Goal: Information Seeking & Learning: Learn about a topic

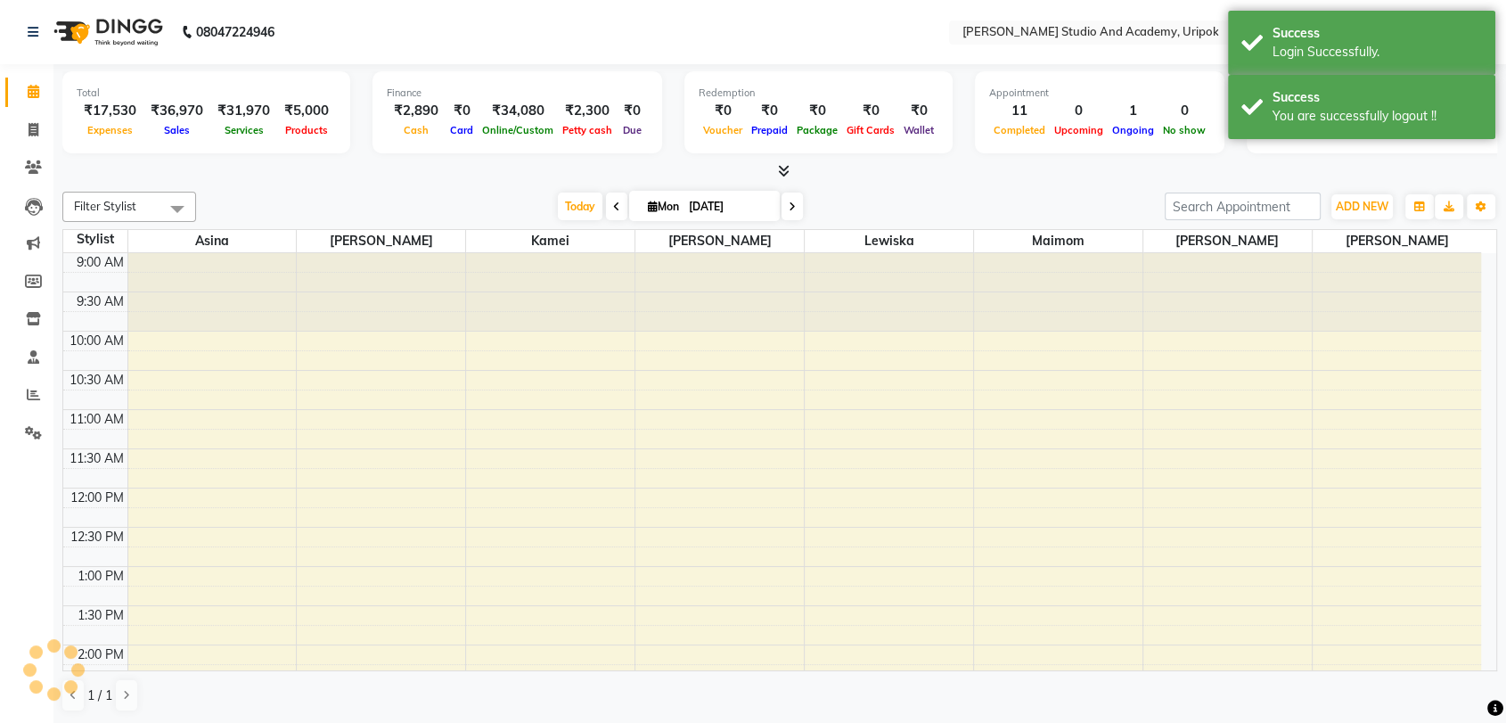
scroll to position [328, 0]
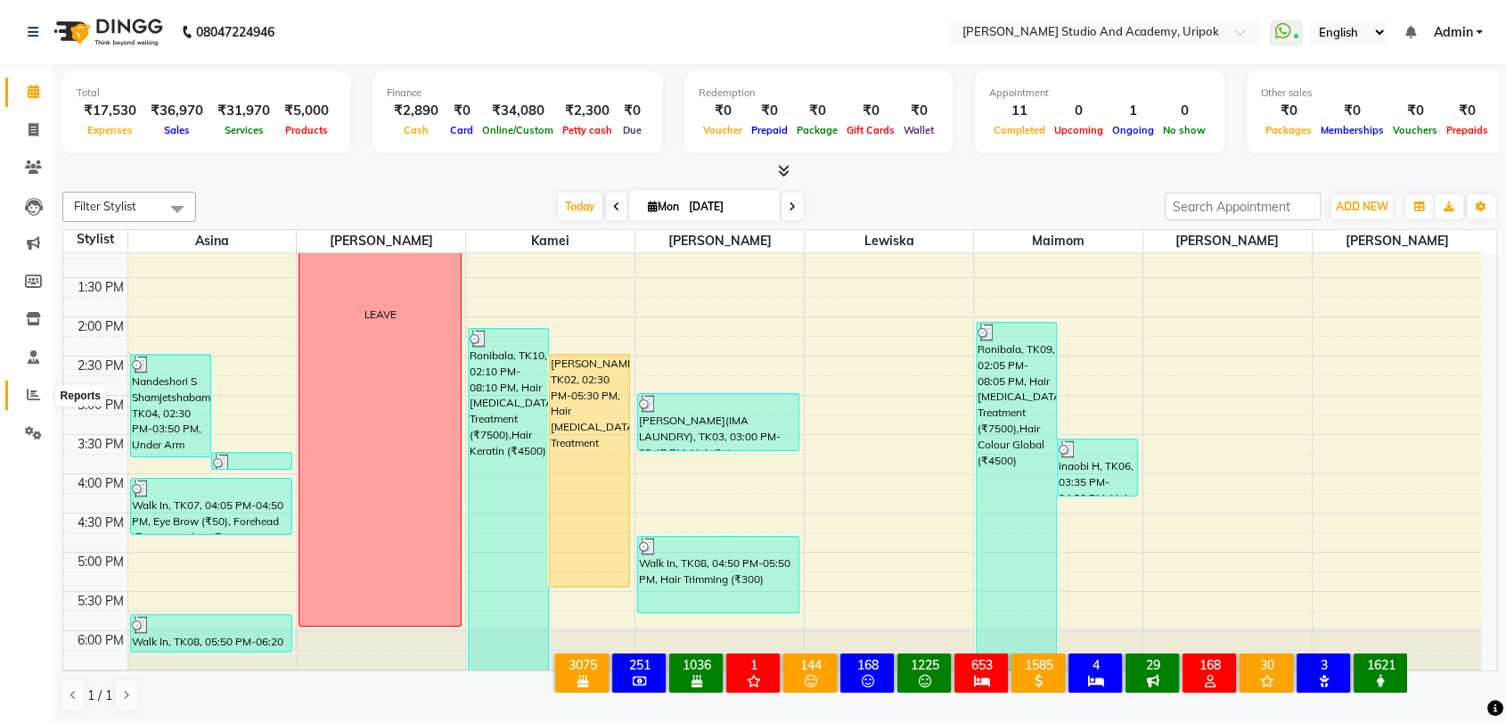
click at [33, 394] on icon at bounding box center [33, 394] width 13 height 13
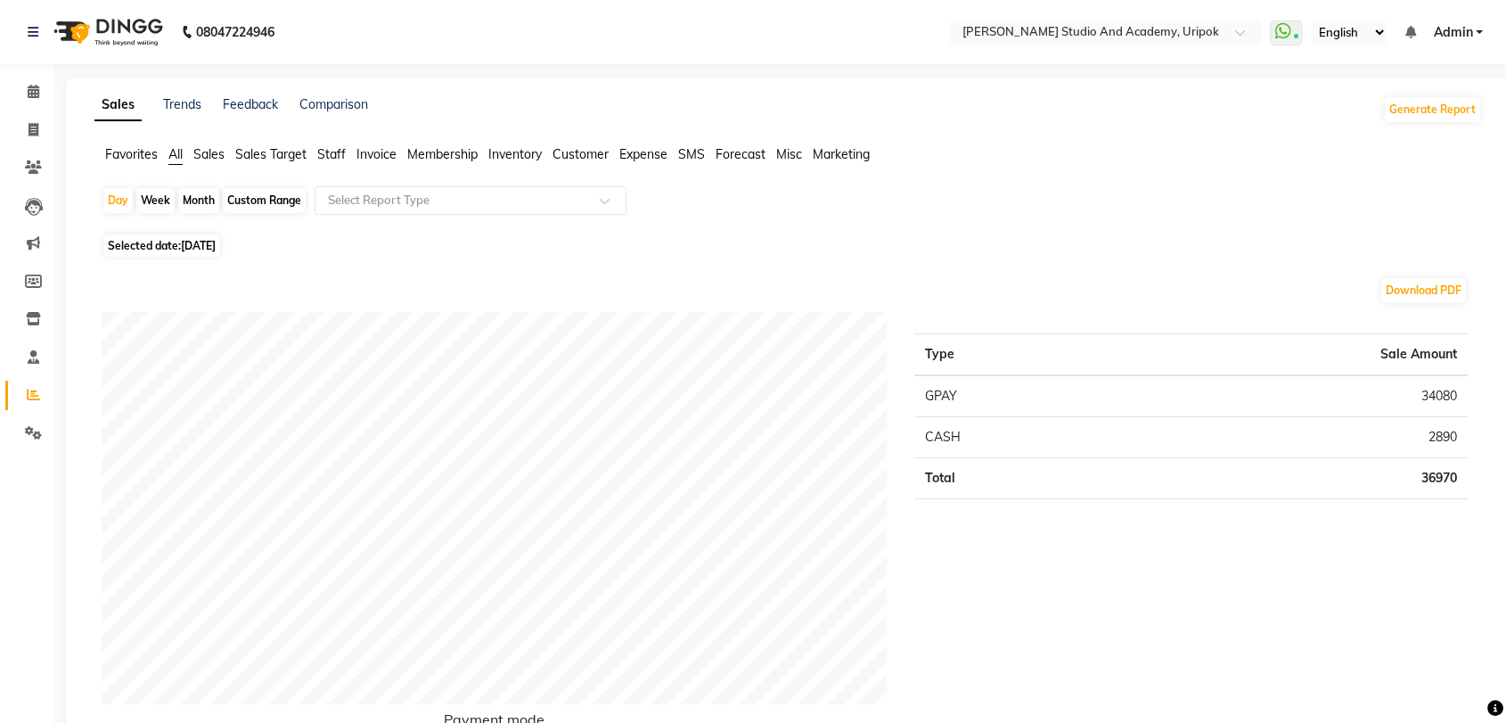
click at [210, 154] on span "Sales" at bounding box center [208, 154] width 31 height 16
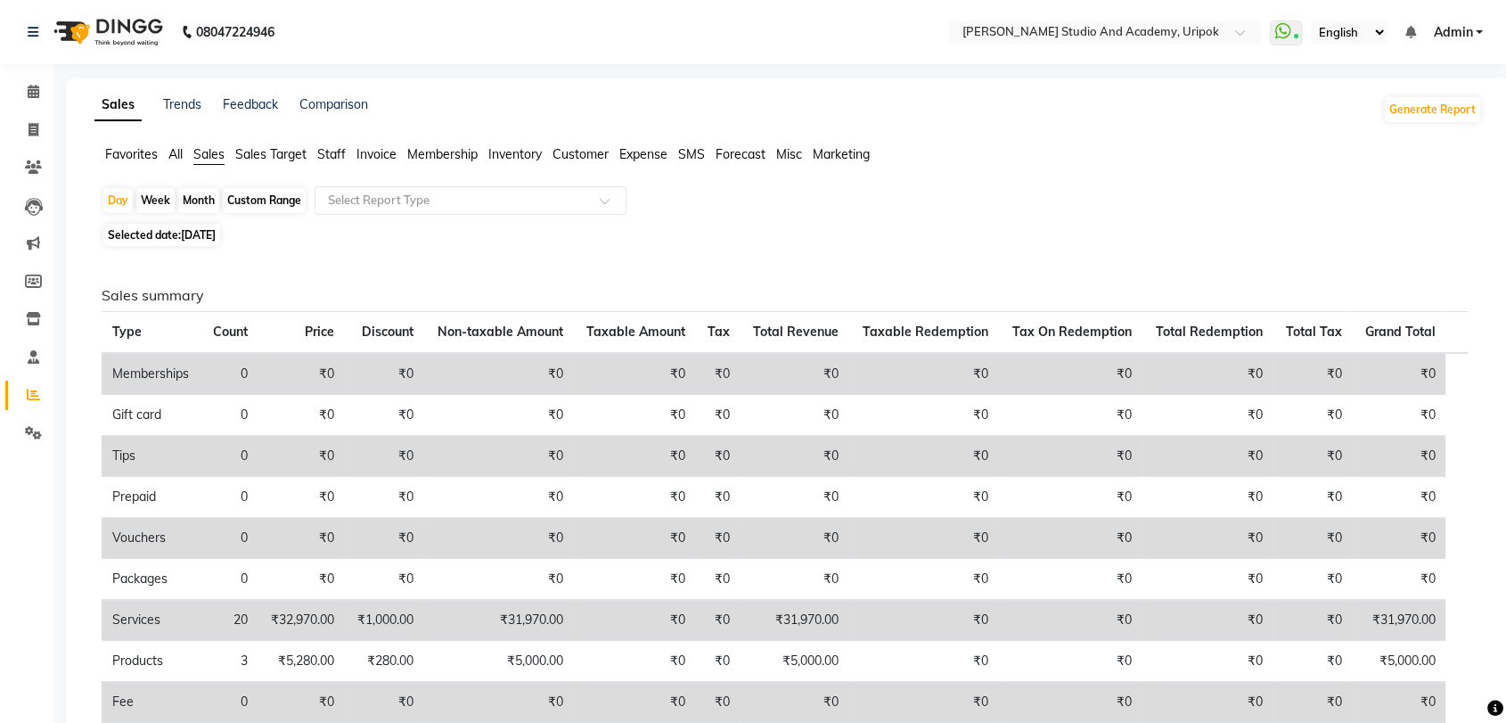
click at [288, 152] on span "Sales Target" at bounding box center [270, 154] width 71 height 16
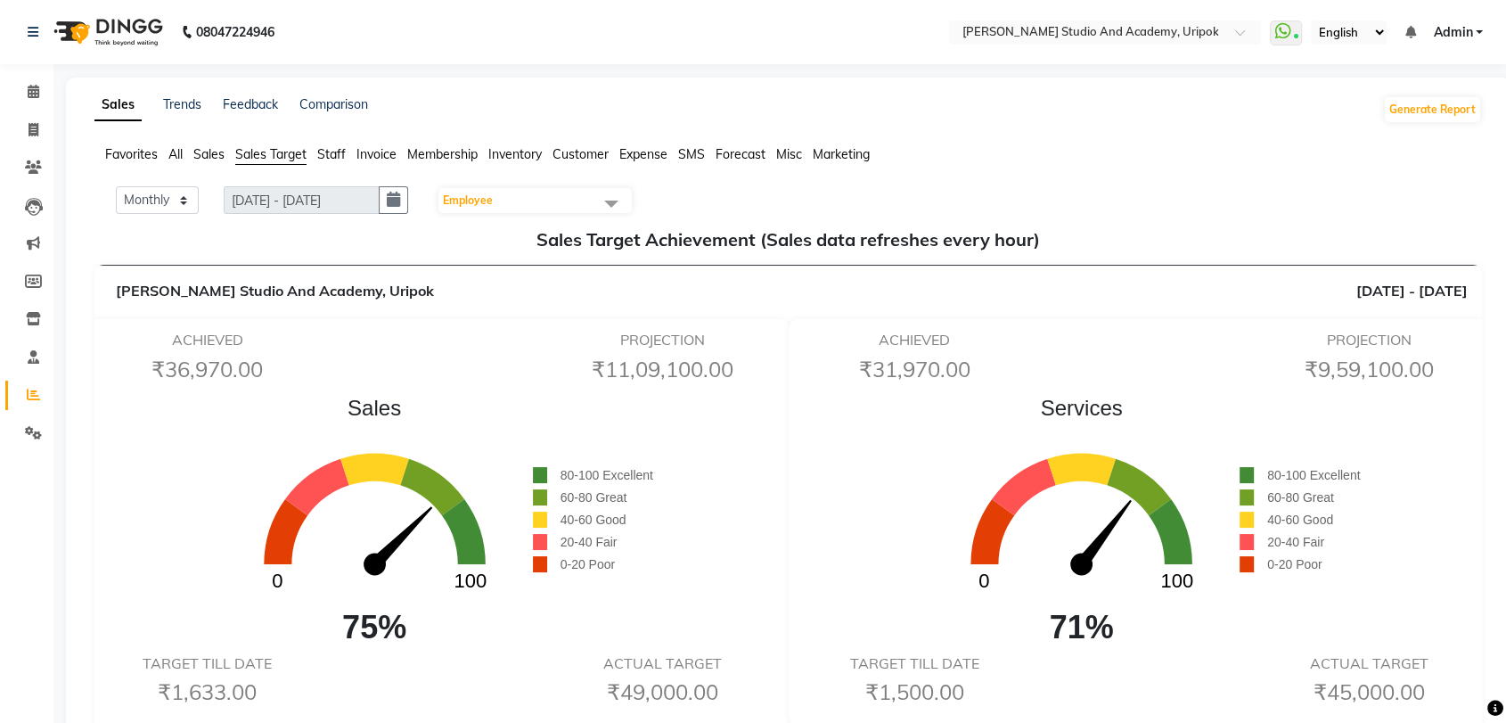
click at [607, 198] on span at bounding box center [612, 203] width 36 height 34
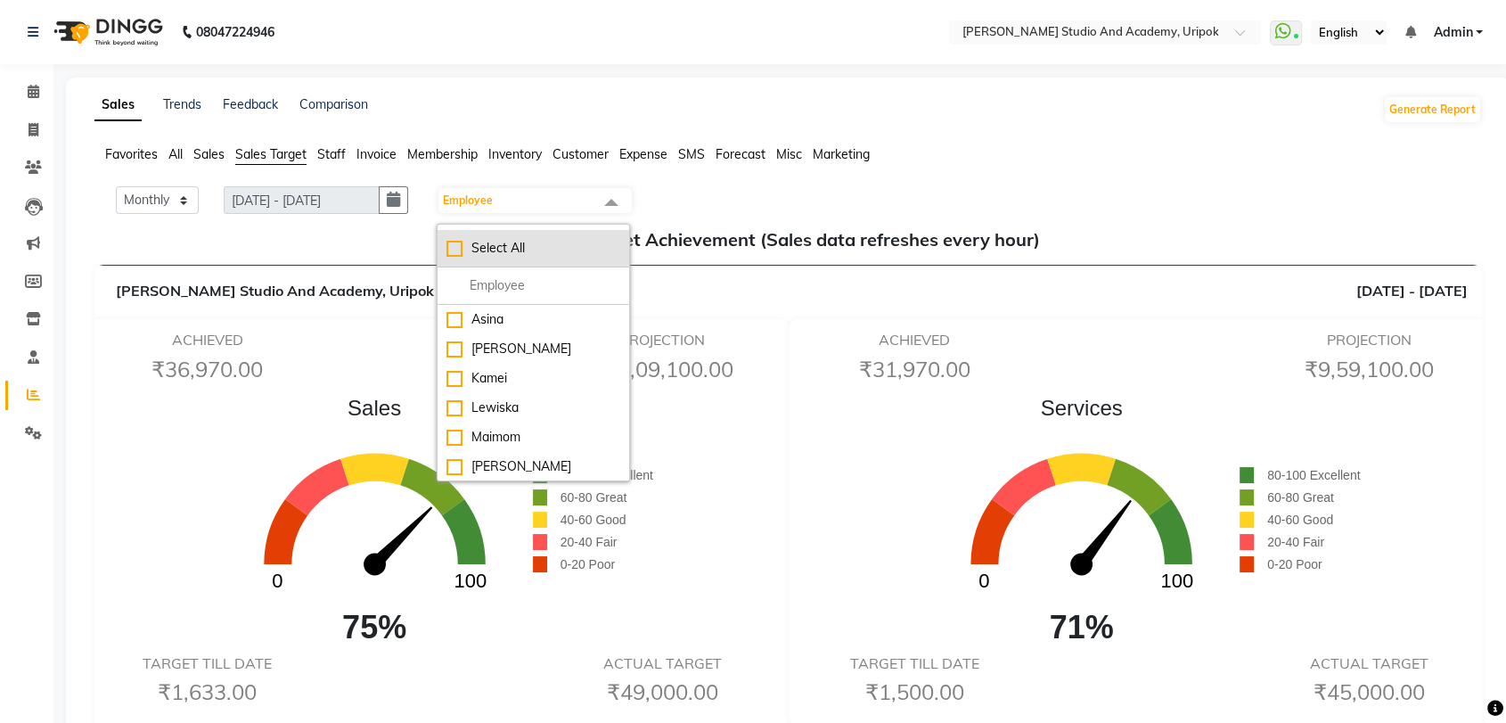
click at [457, 250] on div "Select All" at bounding box center [534, 248] width 174 height 19
checkbox input "true"
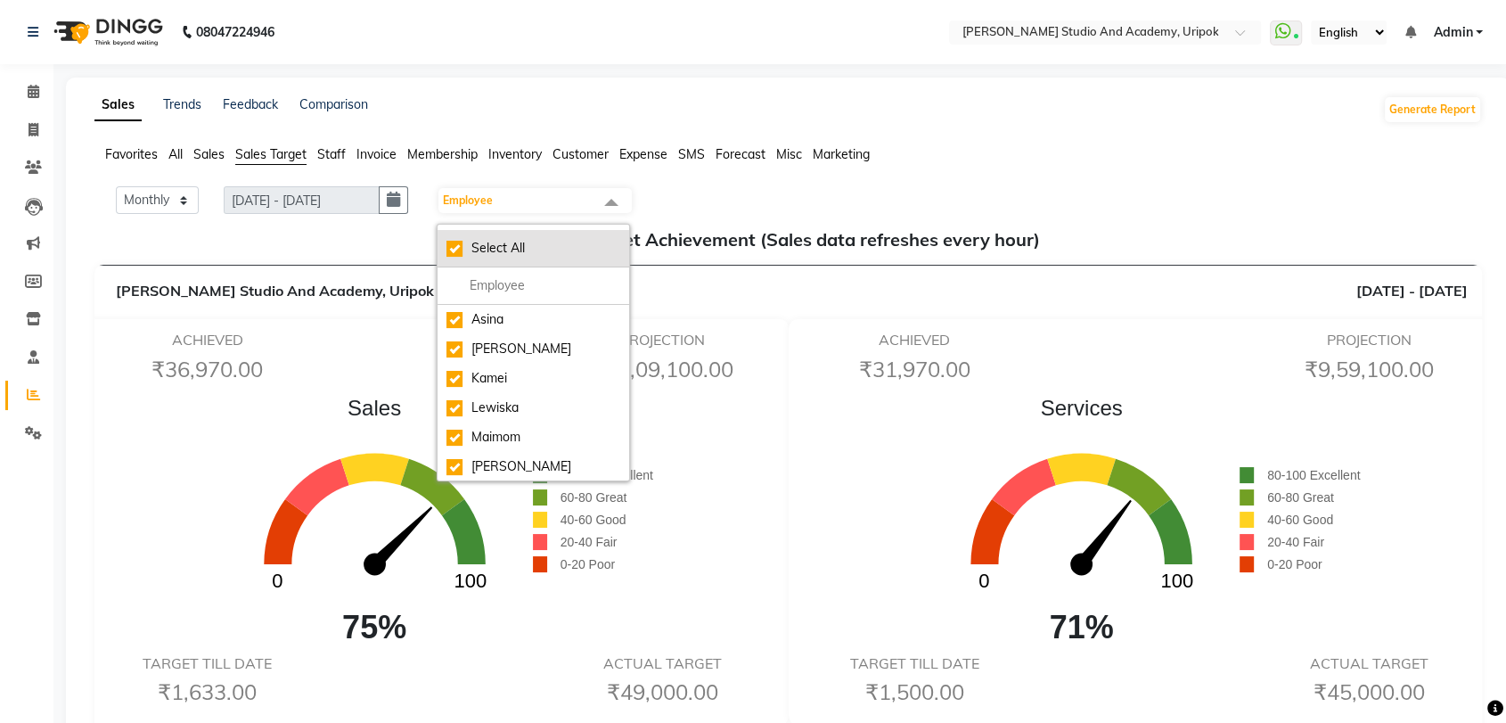
checkbox input "true"
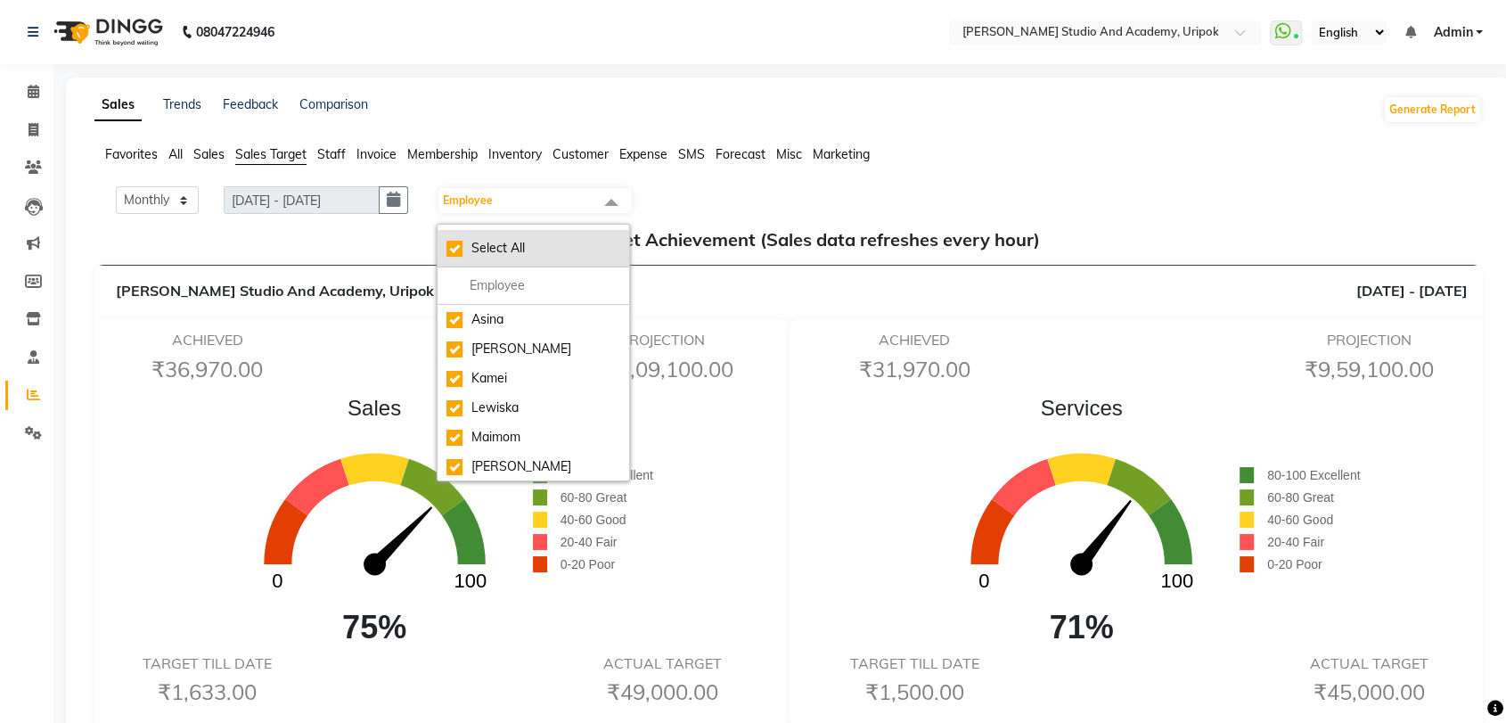
checkbox input "true"
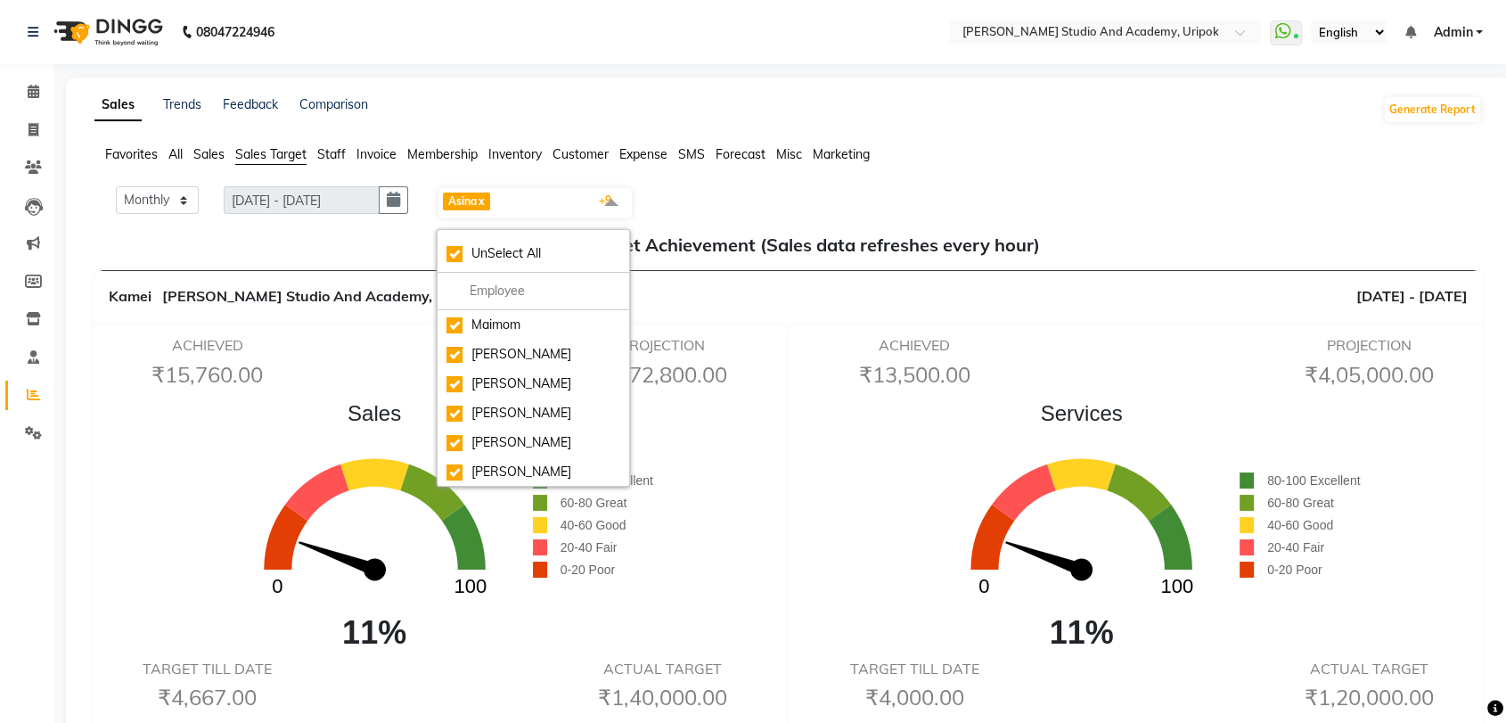
click at [720, 101] on div "Sales Trends Feedback Comparison Generate Report" at bounding box center [788, 109] width 1409 height 29
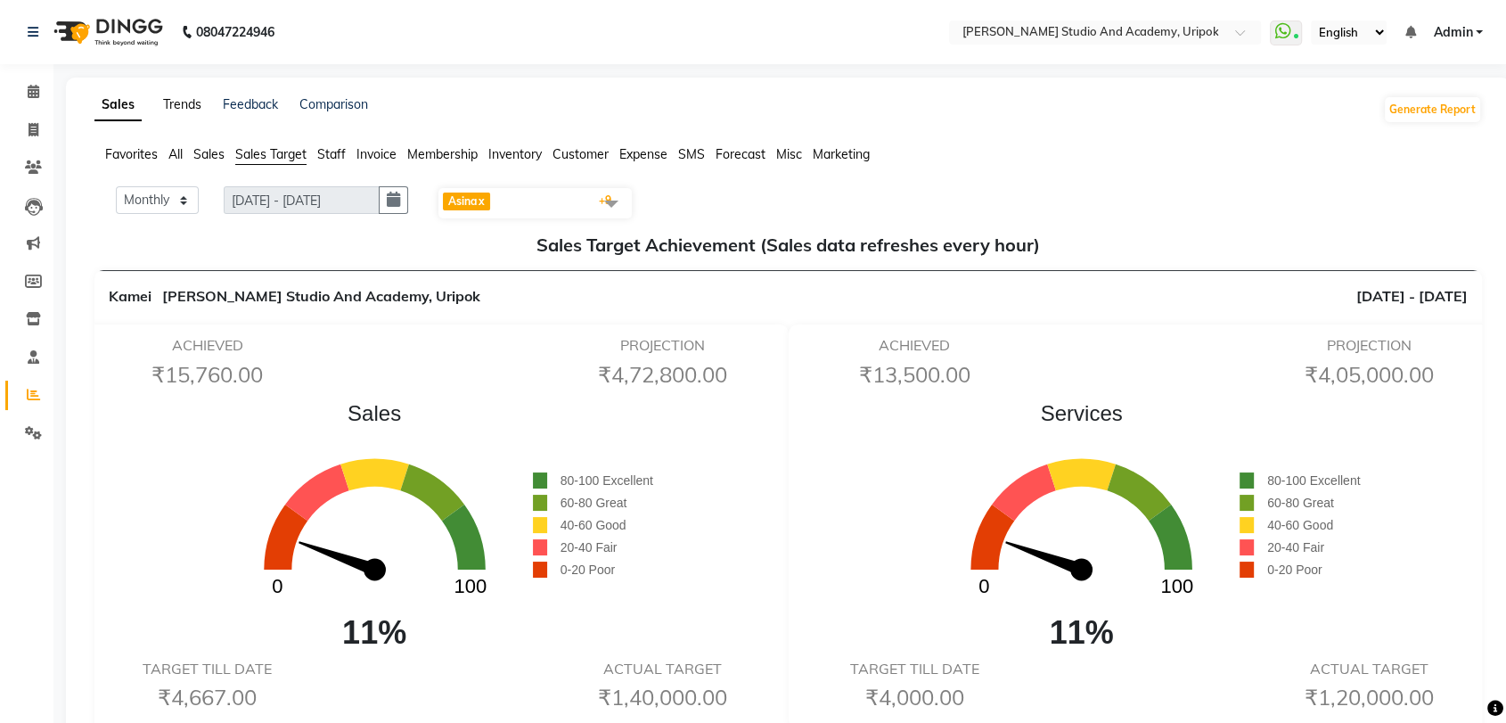
click at [189, 107] on link "Trends" at bounding box center [182, 104] width 38 height 16
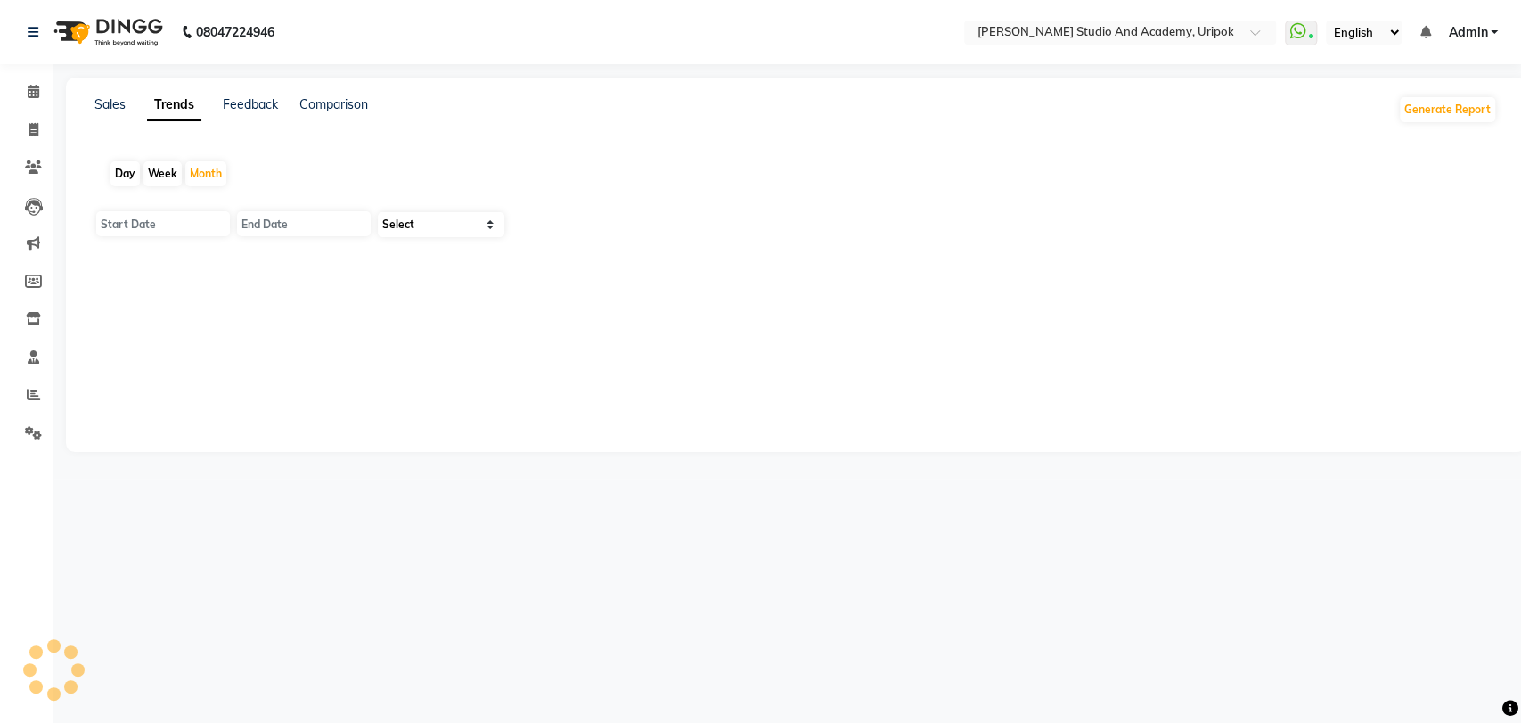
type input "[DATE]"
type input "30-09-2025"
select select "by_client"
click at [250, 100] on link "Feedback" at bounding box center [250, 104] width 55 height 16
click at [311, 109] on link "Comparison" at bounding box center [335, 104] width 69 height 16
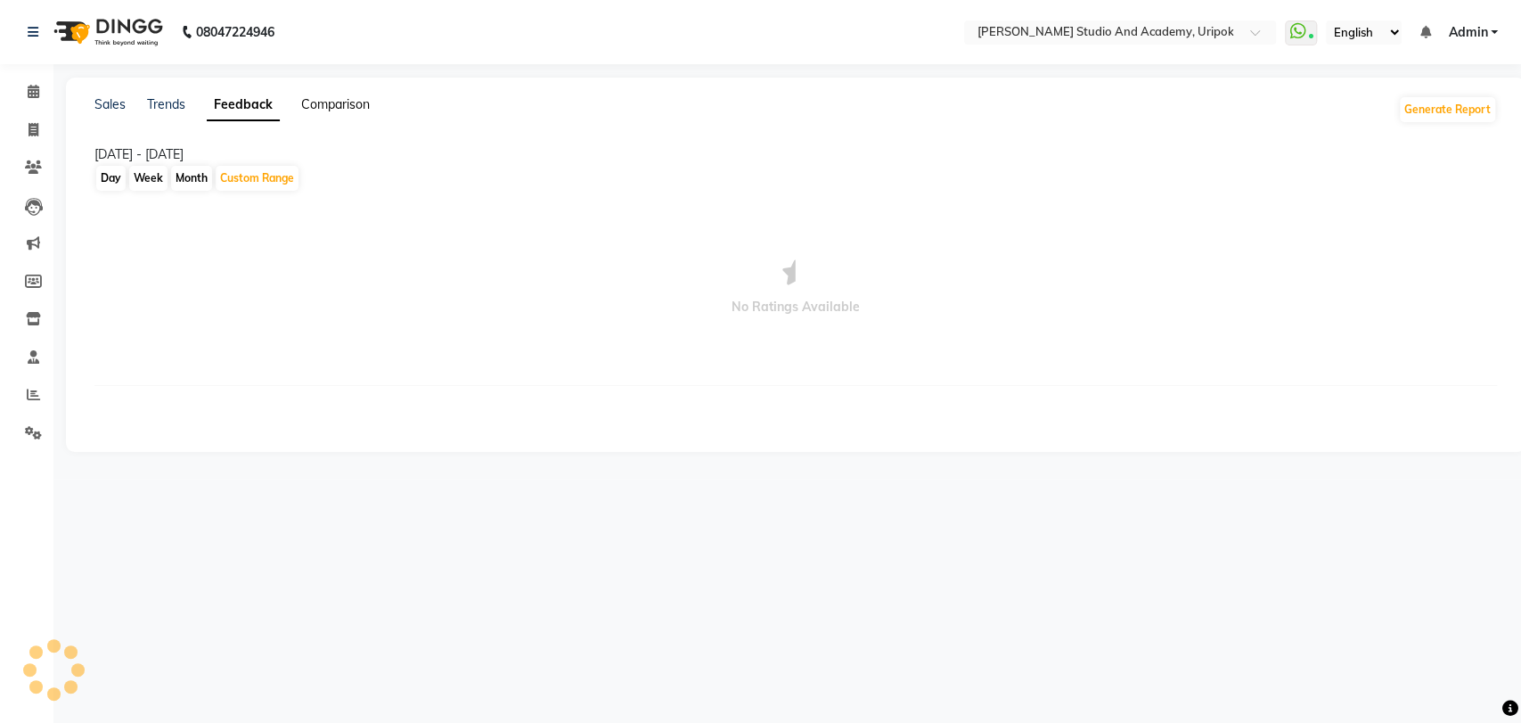
select select "single_date"
select select "single_date_dash"
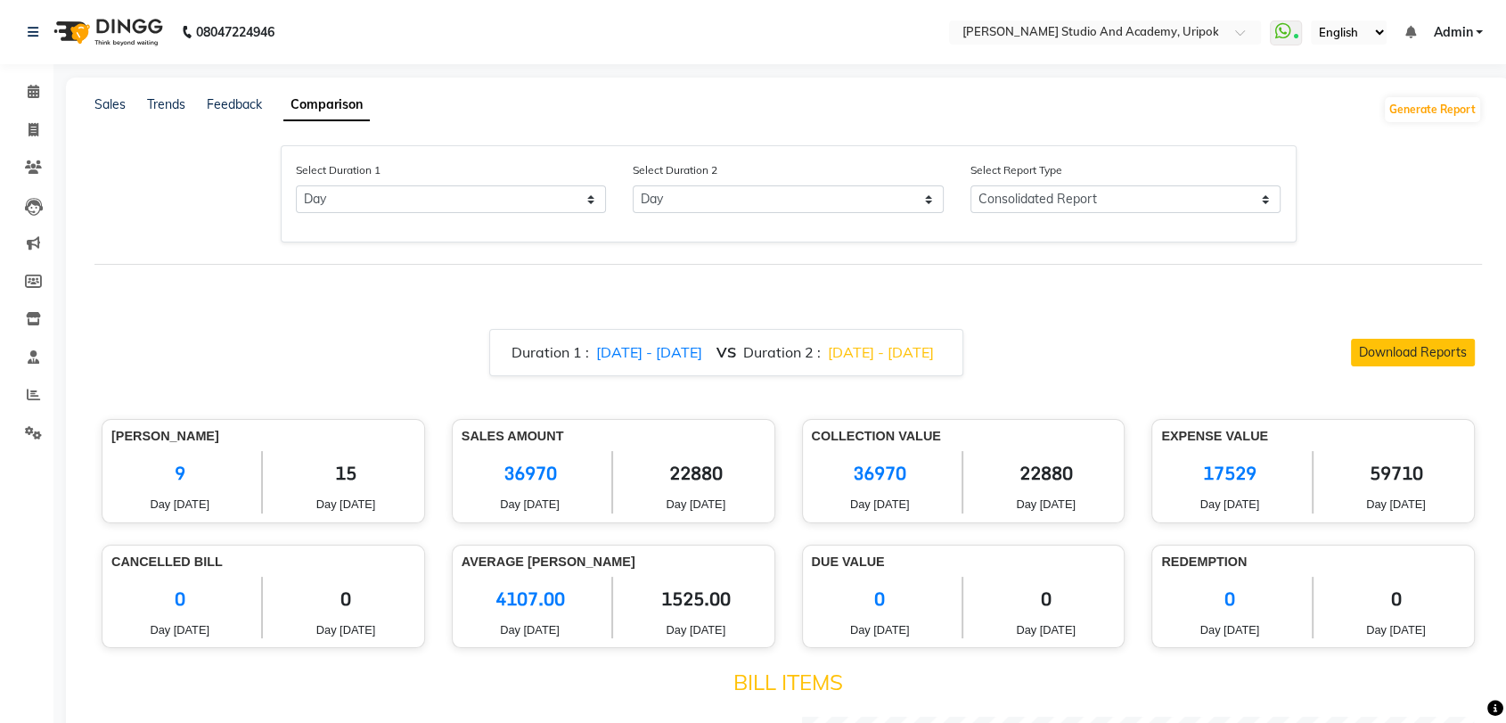
click at [109, 26] on img at bounding box center [106, 32] width 122 height 50
